Goal: Find specific page/section: Find specific page/section

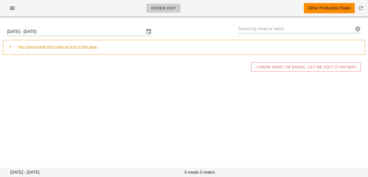
type input "[PERSON_NAME] ([PERSON_NAME][EMAIL_ADDRESS][DOMAIN_NAME])"
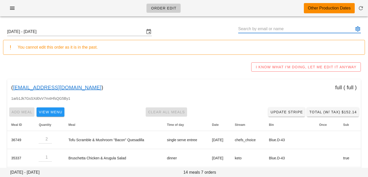
click at [338, 30] on input "text" at bounding box center [296, 29] width 116 height 8
paste input "[EMAIL_ADDRESS][DOMAIN_NAME]"
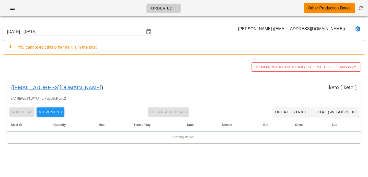
type input "[PERSON_NAME] ([EMAIL_ADDRESS][DOMAIN_NAME])"
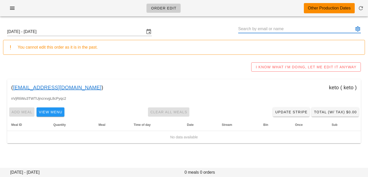
paste input "[EMAIL_ADDRESS][DOMAIN_NAME]"
type input "[PERSON_NAME] ([EMAIL_ADDRESS][DOMAIN_NAME])"
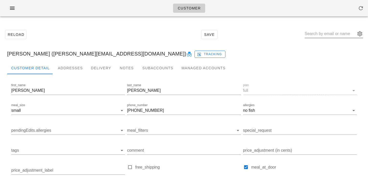
click at [331, 35] on input "text" at bounding box center [330, 34] width 51 height 8
paste input "courtneyallinson@gmail.com"
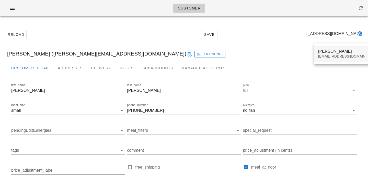
type input "courtneyallinson@gmail.com"
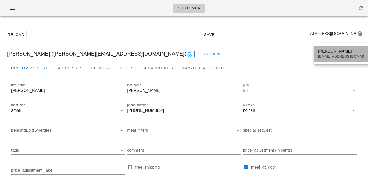
scroll to position [0, 0]
click at [326, 54] on div "courtneyallinson@gmail.com" at bounding box center [348, 56] width 61 height 4
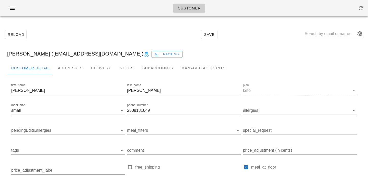
click at [326, 37] on div at bounding box center [334, 34] width 58 height 8
paste input "[EMAIL_ADDRESS][DOMAIN_NAME]"
type input "[EMAIL_ADDRESS][DOMAIN_NAME]"
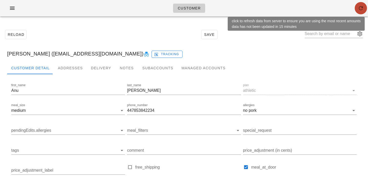
click at [361, 10] on icon "button" at bounding box center [361, 8] width 6 height 6
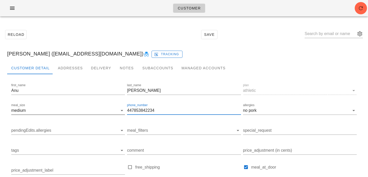
drag, startPoint x: 155, startPoint y: 111, endPoint x: 119, endPoint y: 106, distance: 35.8
click at [119, 106] on div "first_name [PERSON_NAME] last_name [PERSON_NAME] plan athletic meal_size medium…" at bounding box center [184, 145] width 348 height 129
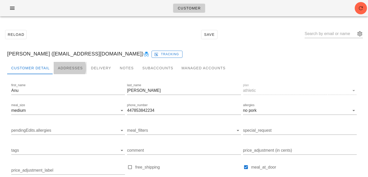
click at [73, 69] on div "Addresses" at bounding box center [70, 68] width 33 height 12
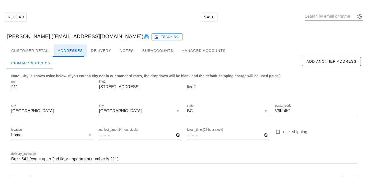
scroll to position [34, 0]
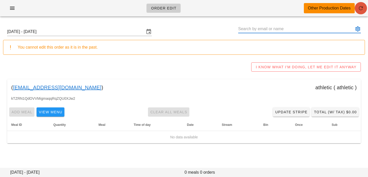
click at [361, 10] on icon "button" at bounding box center [361, 8] width 6 height 6
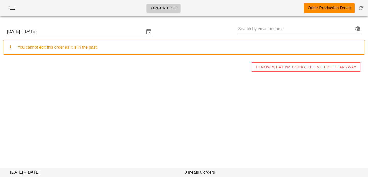
type input "[PERSON_NAME] ([EMAIL_ADDRESS][DOMAIN_NAME])"
